Goal: Navigation & Orientation: Find specific page/section

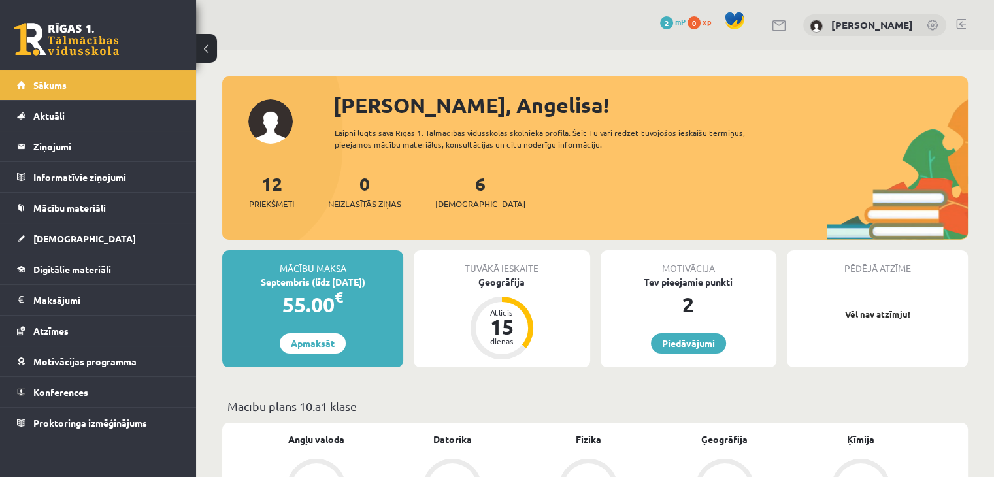
click at [74, 40] on link at bounding box center [66, 39] width 105 height 33
click at [86, 265] on span "Digitālie materiāli" at bounding box center [72, 269] width 78 height 12
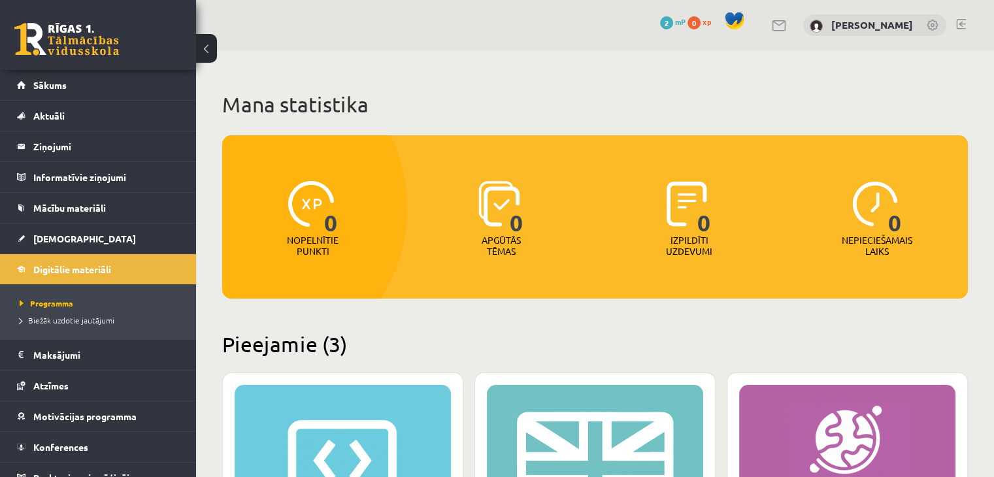
scroll to position [329, 0]
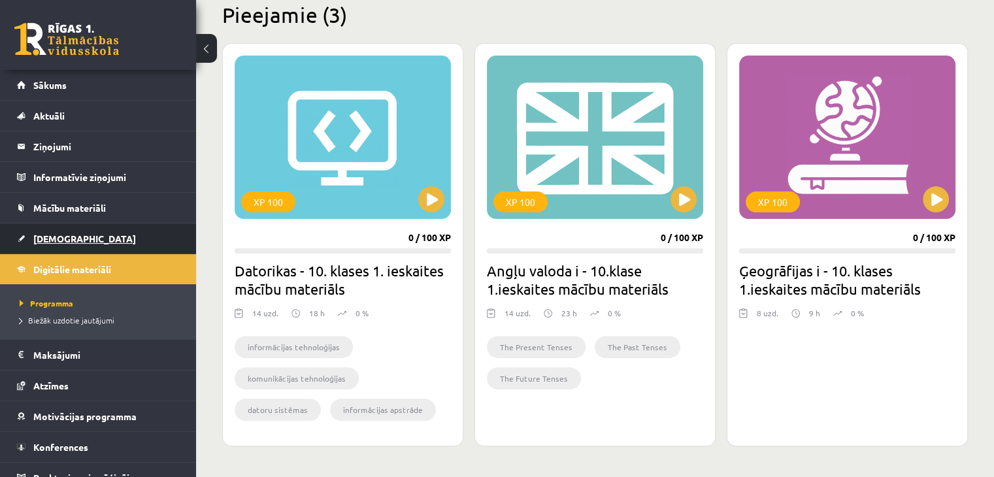
click at [56, 239] on span "[DEMOGRAPHIC_DATA]" at bounding box center [84, 239] width 103 height 12
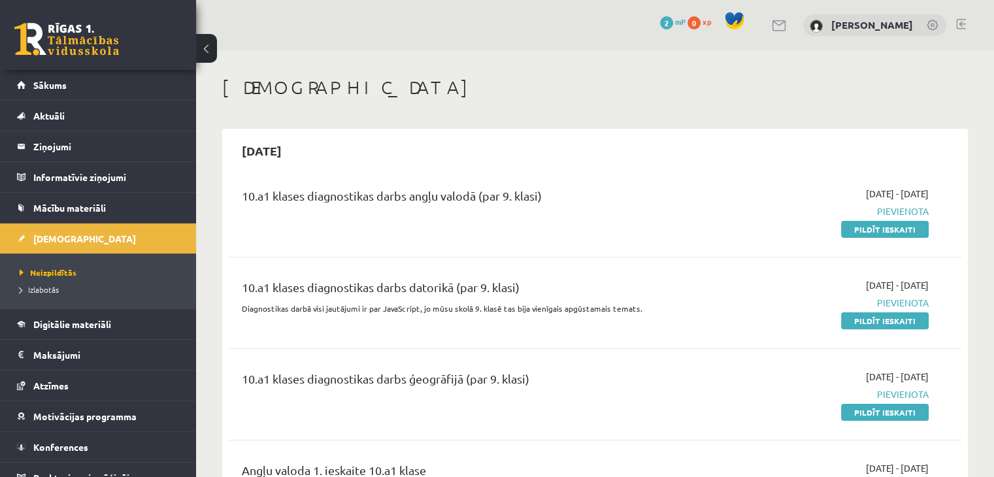
click at [87, 41] on link at bounding box center [66, 39] width 105 height 33
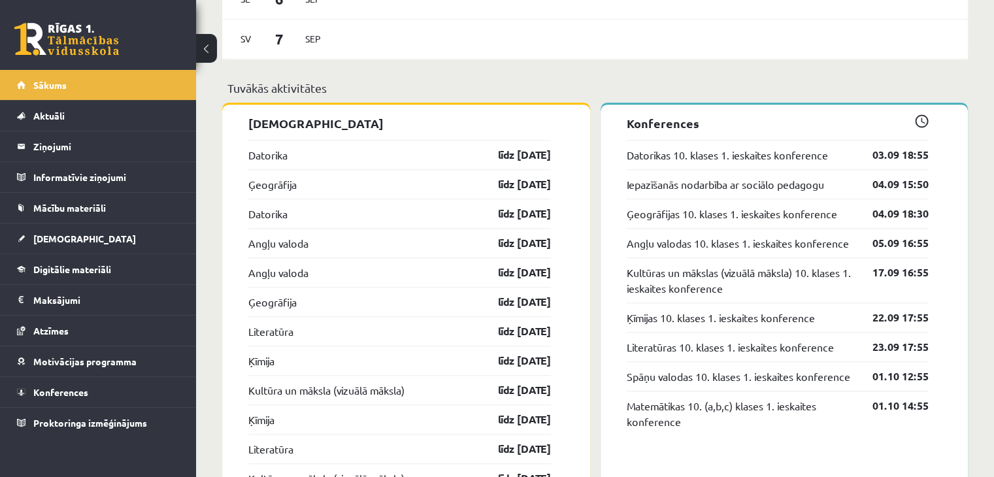
scroll to position [1068, 0]
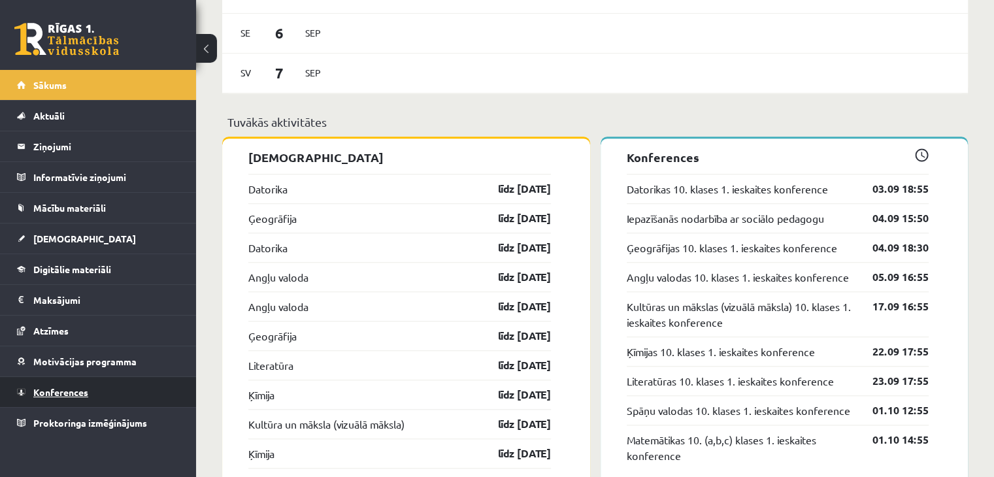
click at [60, 389] on span "Konferences" at bounding box center [60, 392] width 55 height 12
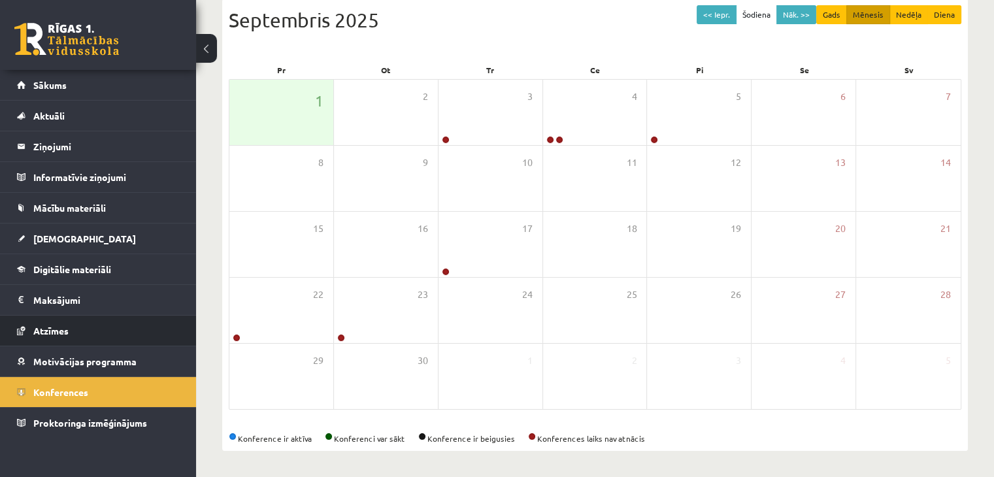
scroll to position [146, 0]
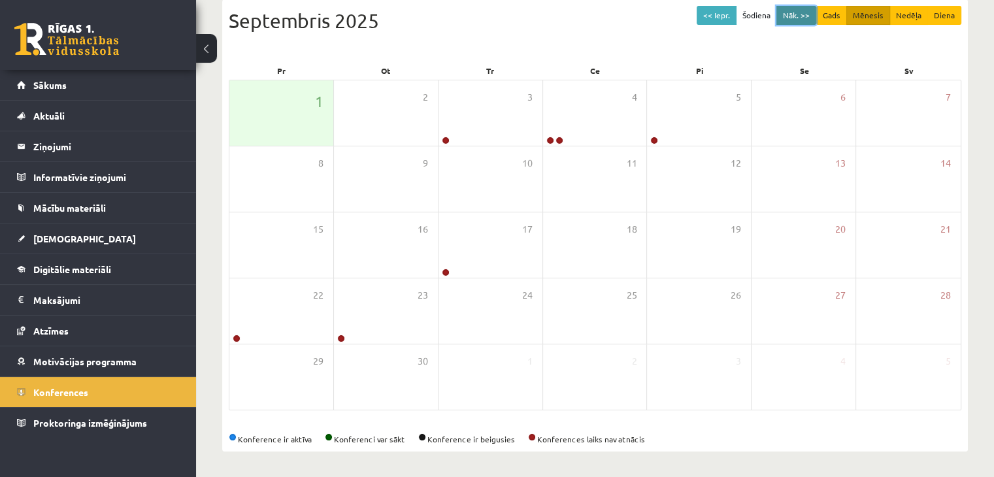
click at [802, 14] on button "Nāk. >>" at bounding box center [796, 15] width 40 height 19
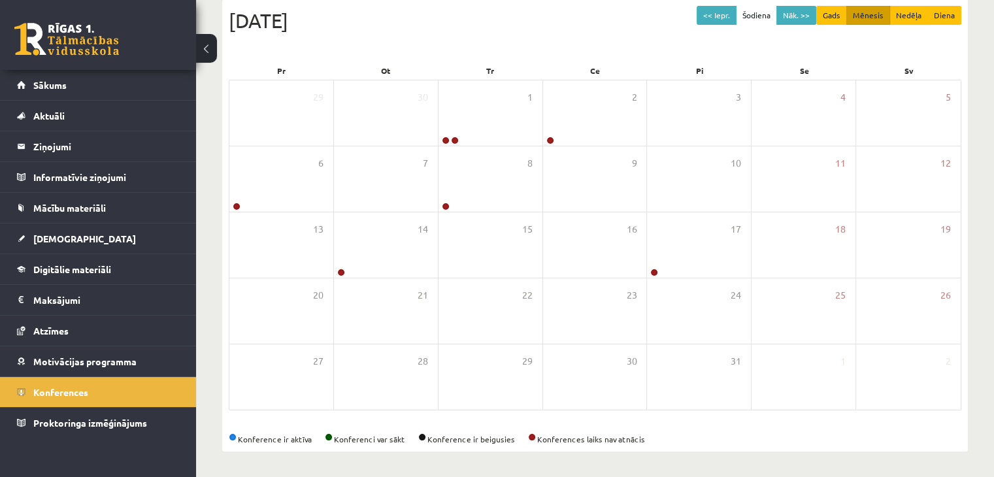
click at [63, 46] on link at bounding box center [66, 39] width 105 height 33
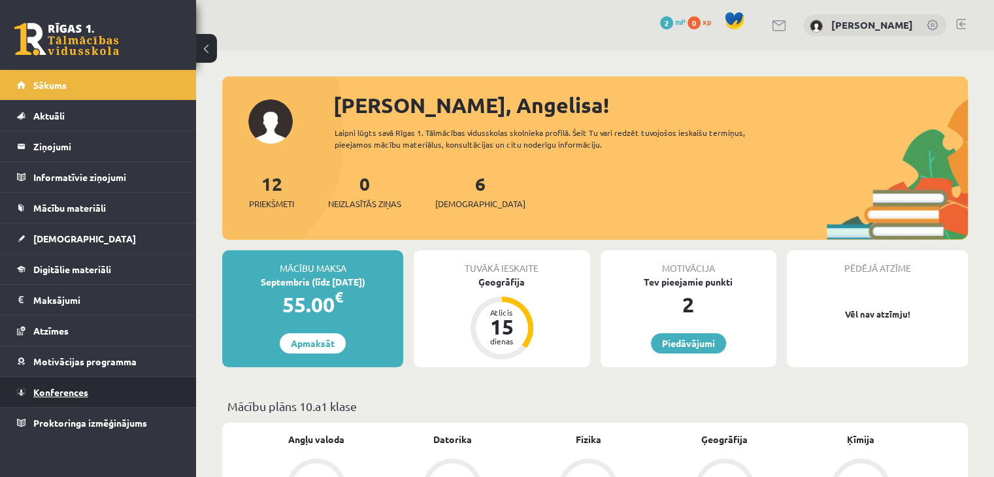
click at [60, 385] on link "Konferences" at bounding box center [98, 392] width 163 height 30
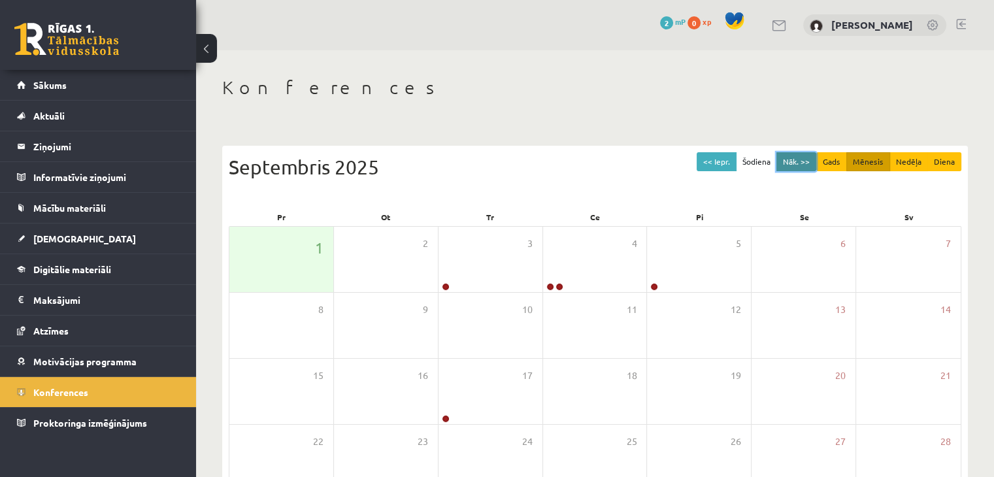
click at [794, 155] on button "Nāk. >>" at bounding box center [796, 161] width 40 height 19
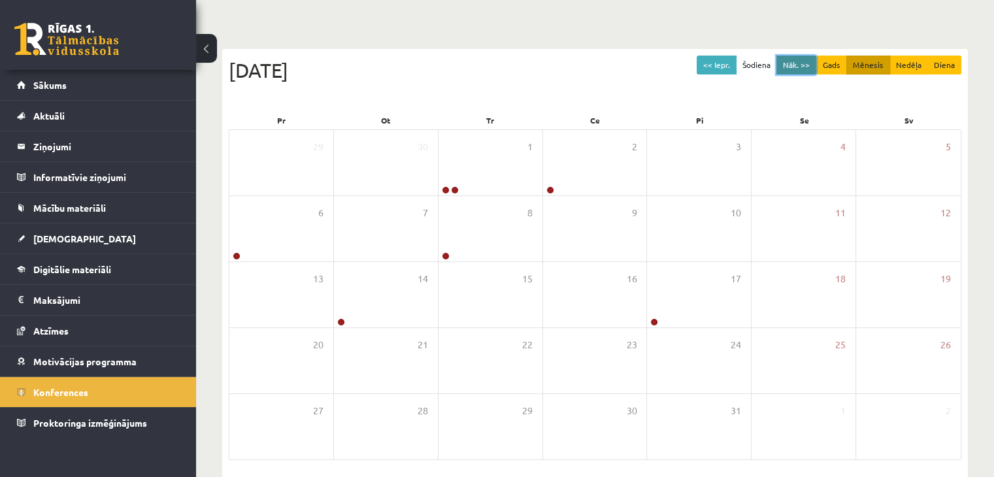
scroll to position [33, 0]
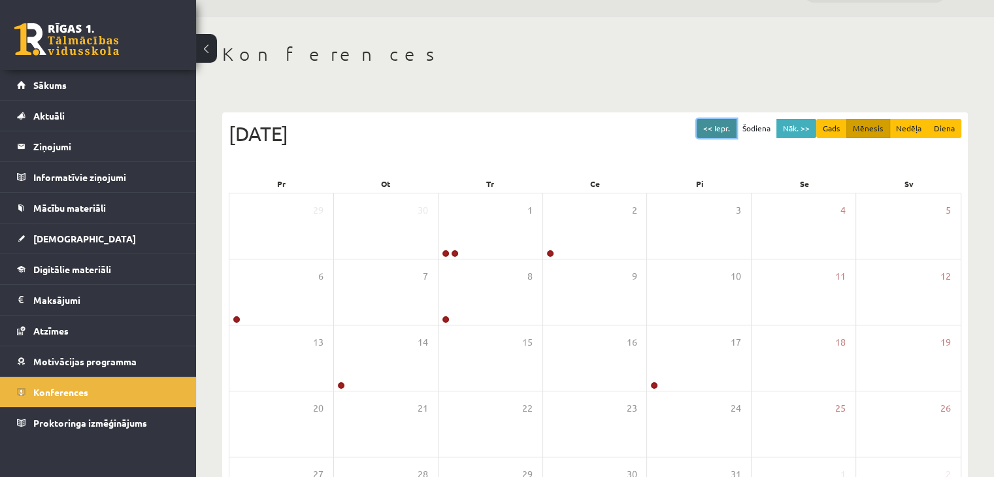
click at [720, 119] on button "<< Iepr." at bounding box center [716, 128] width 40 height 19
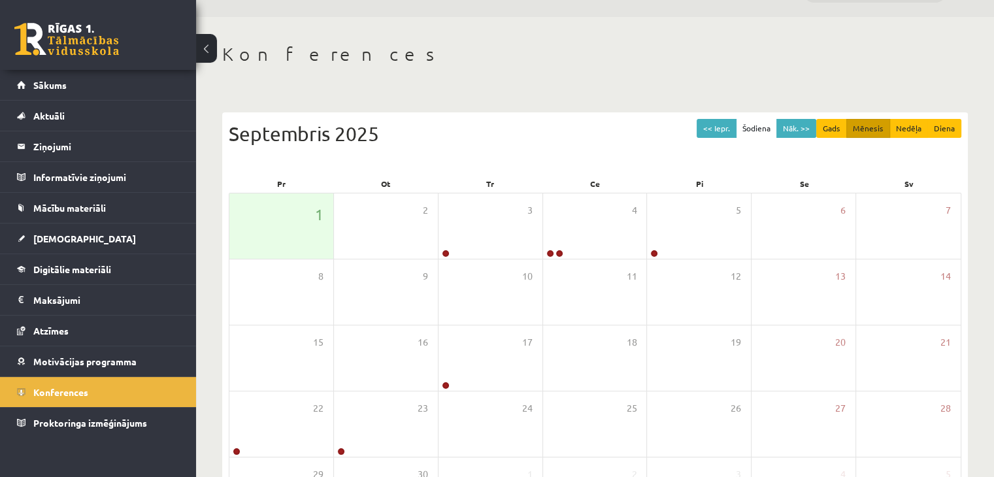
click at [61, 37] on link at bounding box center [66, 39] width 105 height 33
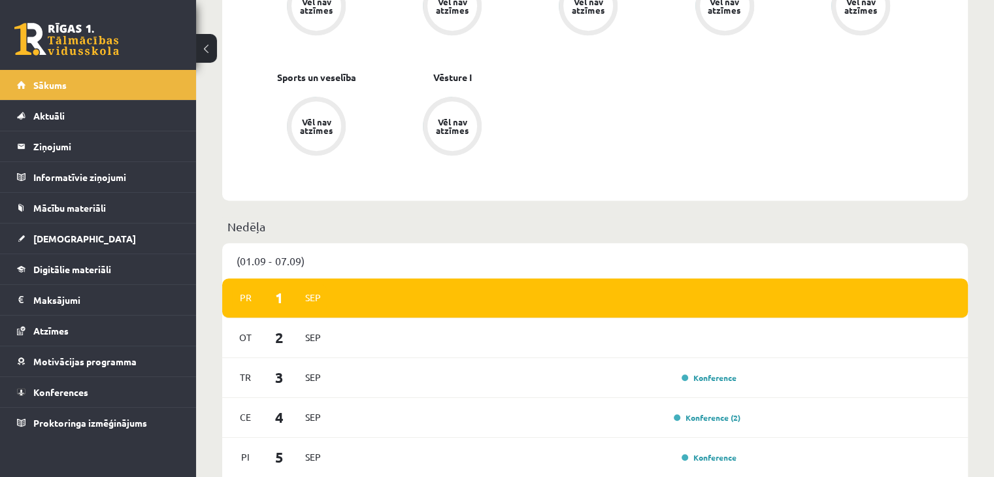
scroll to position [579, 0]
